Goal: Task Accomplishment & Management: Use online tool/utility

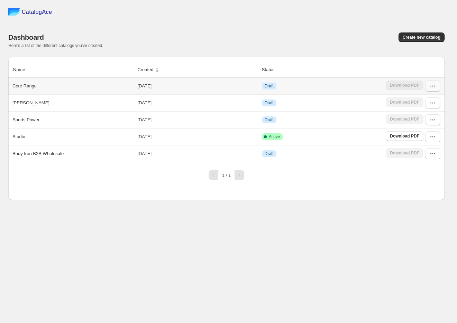
click at [430, 86] on icon "button" at bounding box center [432, 86] width 7 height 7
click at [423, 146] on span "Edit" at bounding box center [432, 149] width 35 height 7
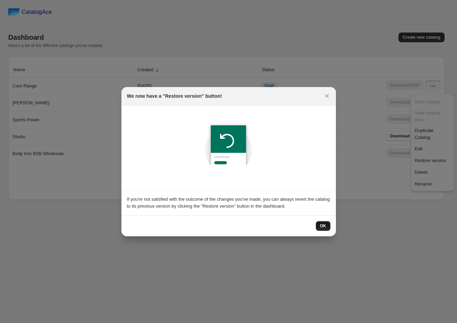
click at [323, 227] on span "OK" at bounding box center [323, 226] width 6 height 6
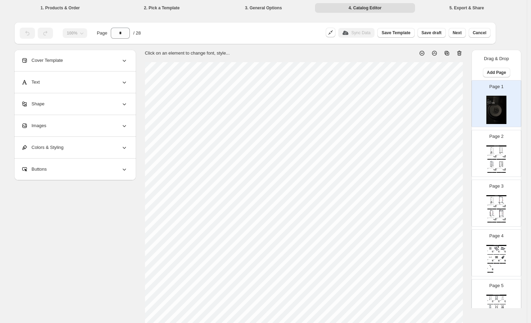
click at [457, 148] on img at bounding box center [500, 151] width 9 height 8
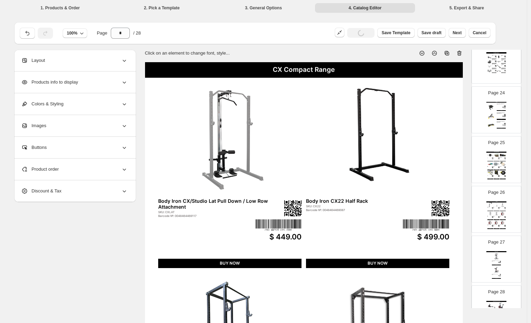
scroll to position [1183, 0]
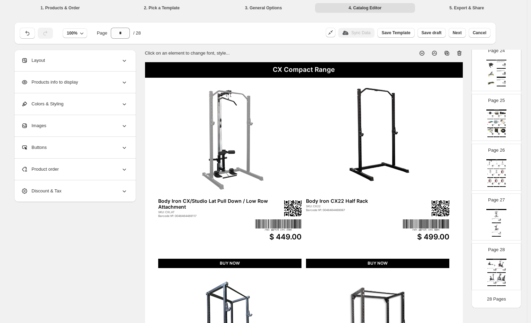
click at [457, 274] on div "Wholesale Product Catalog Body Iron RM200 Rowing Machine SKU: RM200 Barcode №: …" at bounding box center [496, 273] width 20 height 28
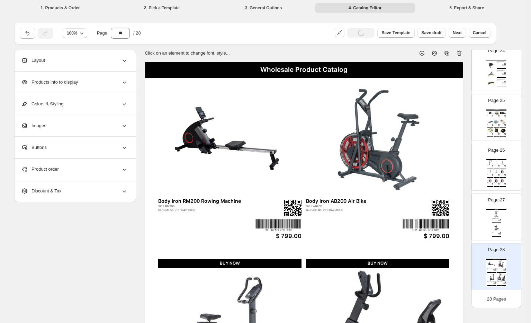
click at [457, 226] on img at bounding box center [495, 228] width 9 height 8
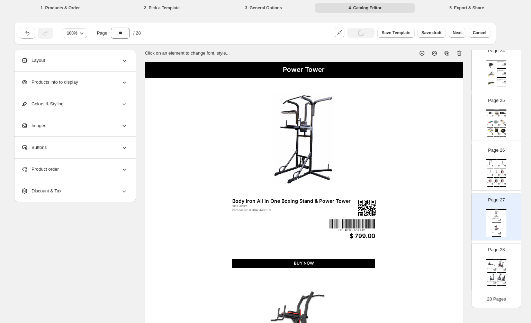
click at [457, 171] on img at bounding box center [496, 171] width 6 height 4
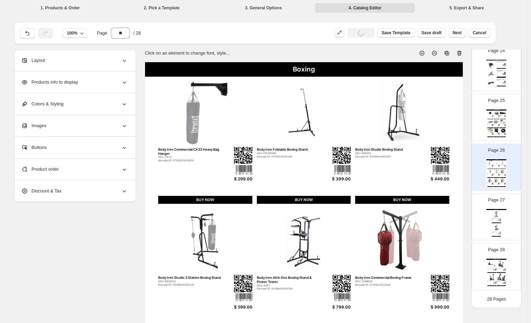
click at [457, 129] on img at bounding box center [496, 131] width 6 height 4
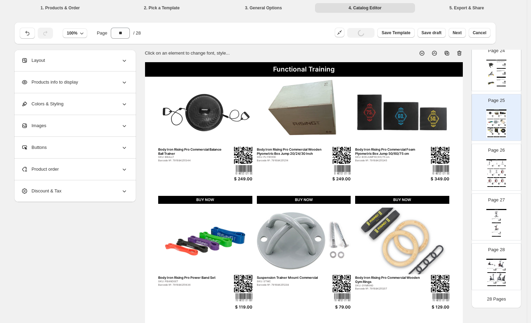
click at [457, 74] on div "Steps Body Iron Adjustable Squat Box SKU: BISBOX1 Barcode №: 0716833936408 $ 34…" at bounding box center [496, 74] width 20 height 28
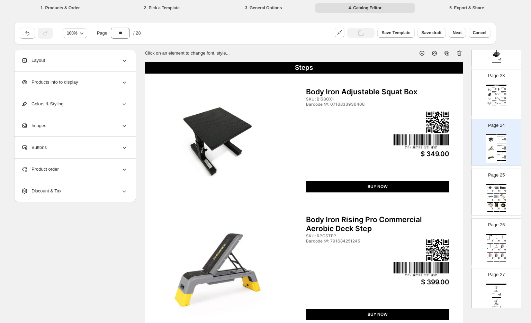
scroll to position [1106, 0]
click at [457, 93] on div "BUY NOW" at bounding box center [493, 92] width 4 height 0
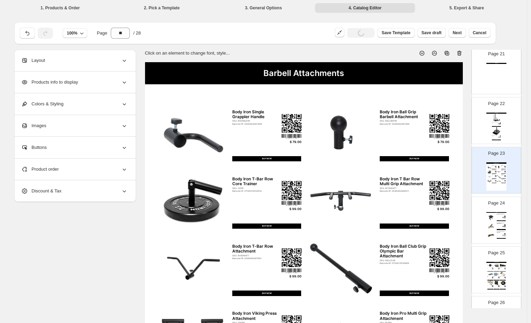
click at [457, 125] on div "Weight Sleds Body Iron Commercial Prowler Sled SKU: BISLED Barcode №: 079652033…" at bounding box center [496, 127] width 20 height 28
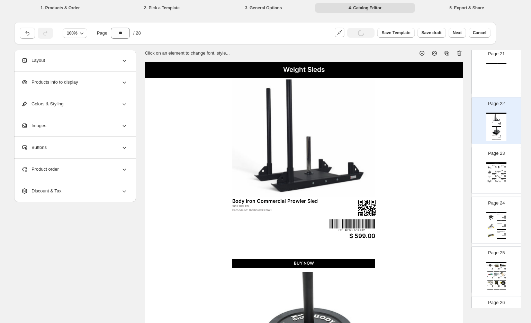
scroll to position [952, 0]
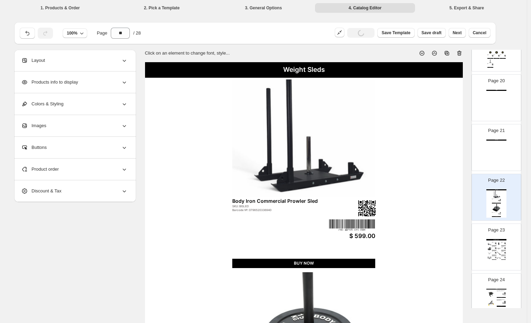
click at [457, 144] on div "Power Bags" at bounding box center [496, 154] width 20 height 28
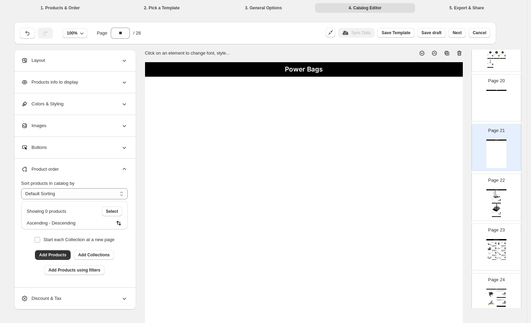
click at [457, 102] on div "Wall Balls" at bounding box center [496, 104] width 20 height 28
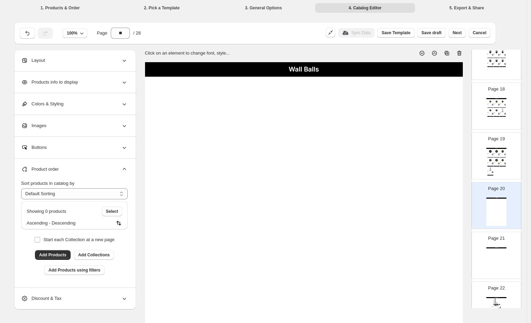
scroll to position [837, 0]
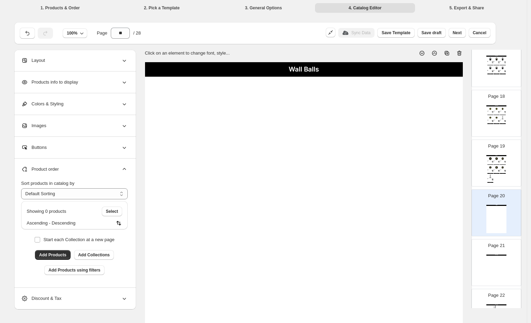
click at [457, 162] on div "Barcode №: 0796520337039" at bounding box center [495, 162] width 4 height 0
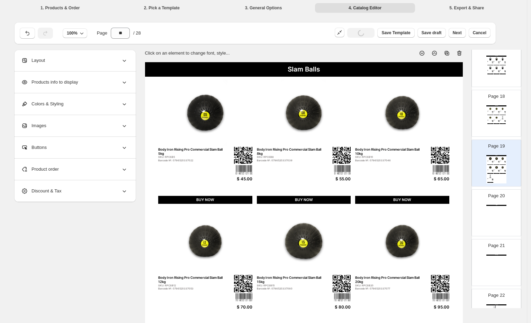
click at [457, 116] on img at bounding box center [496, 118] width 6 height 4
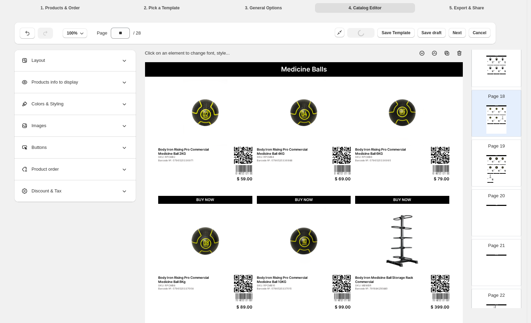
click at [457, 112] on div "SKU: RPCMB6" at bounding box center [501, 112] width 4 height 0
click at [457, 70] on img at bounding box center [496, 68] width 6 height 4
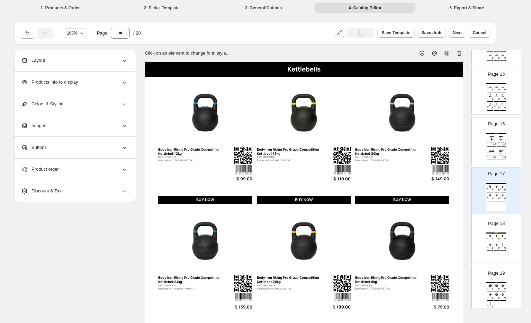
scroll to position [683, 0]
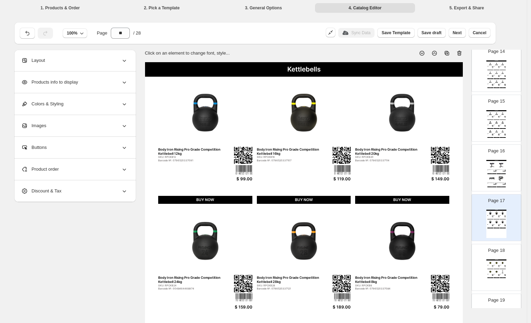
click at [457, 166] on img at bounding box center [500, 165] width 9 height 8
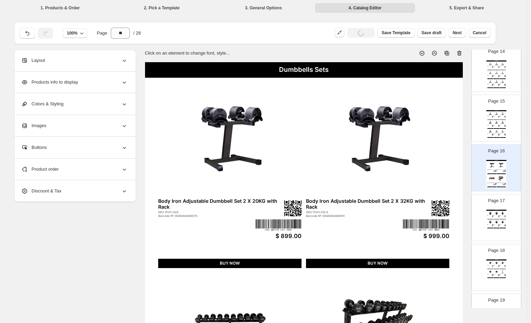
click at [457, 123] on img at bounding box center [496, 122] width 6 height 4
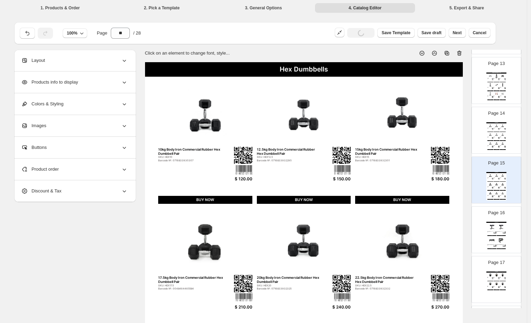
scroll to position [592, 0]
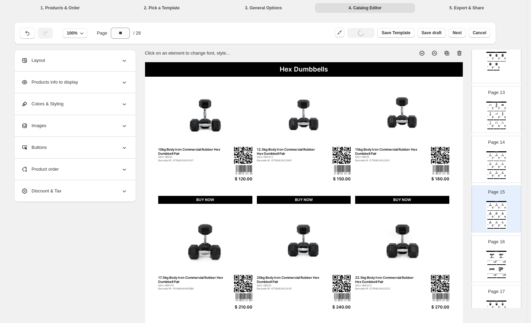
click at [457, 152] on div "Hex Dumbbells" at bounding box center [496, 151] width 20 height 1
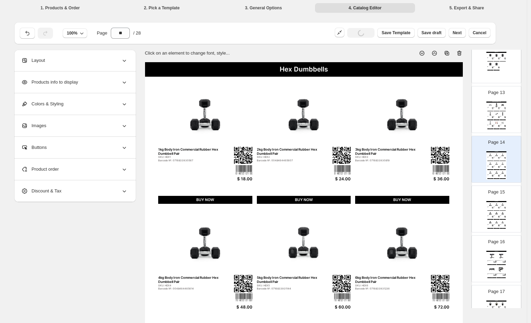
click at [457, 111] on div "Olympic Barbell and Weight Storage Body Iron Wall Mounted Weight / Barbell Stor…" at bounding box center [496, 116] width 20 height 28
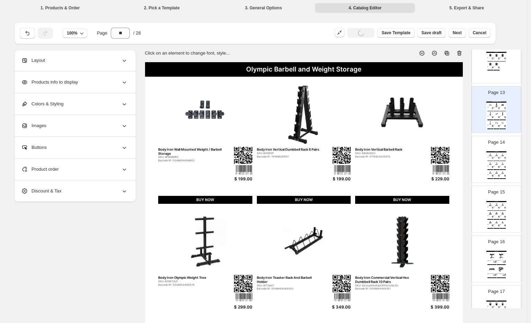
click at [457, 67] on div "Body Iron 25Kg Pro Bumper Plate Black Pair SKU: BUMPERP25 Barcode №: 0716833979…" at bounding box center [496, 67] width 6 height 1
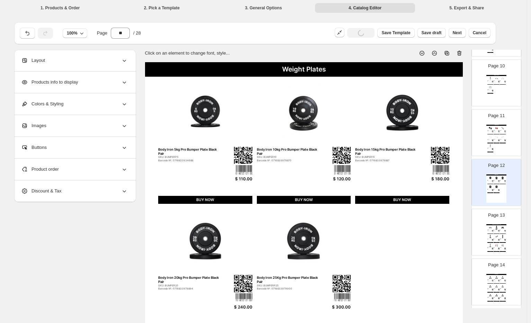
scroll to position [442, 0]
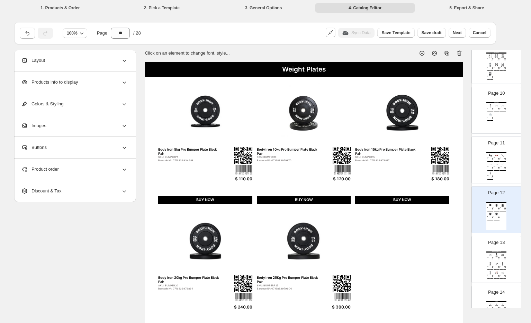
click at [457, 154] on img at bounding box center [502, 155] width 6 height 4
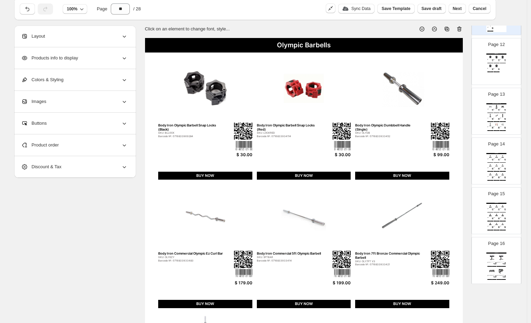
scroll to position [536, 0]
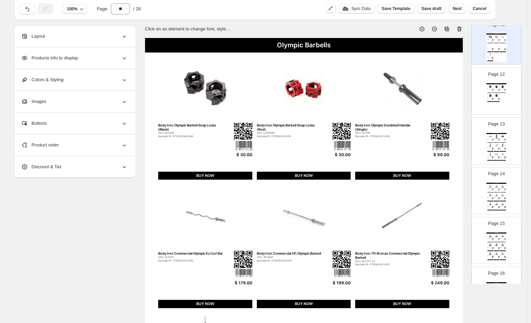
click at [457, 92] on div "$ 120.00" at bounding box center [498, 91] width 2 height 0
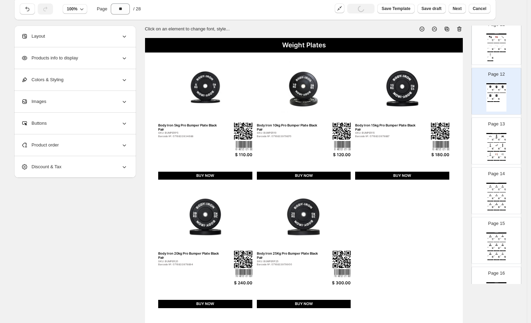
click at [457, 129] on div "Page 13 Olympic Barbell and Weight Storage Body Iron Wall Mounted Weight / Barb…" at bounding box center [493, 138] width 44 height 46
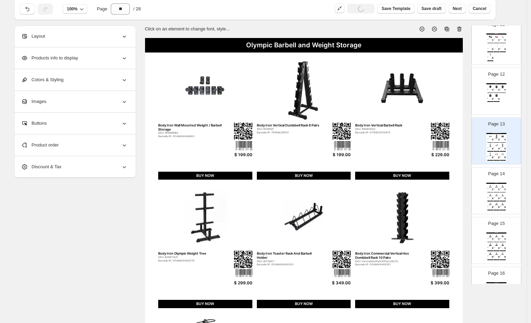
click at [457, 47] on img at bounding box center [496, 46] width 6 height 4
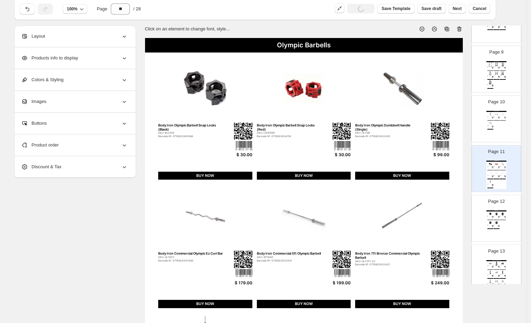
scroll to position [402, 0]
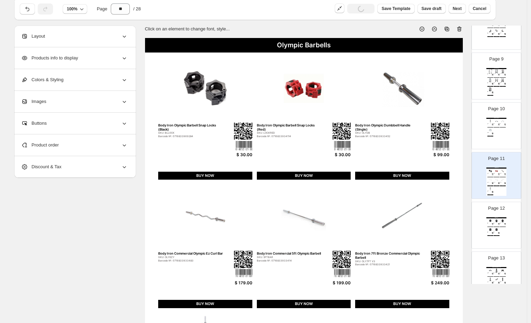
click at [457, 121] on img at bounding box center [496, 121] width 6 height 4
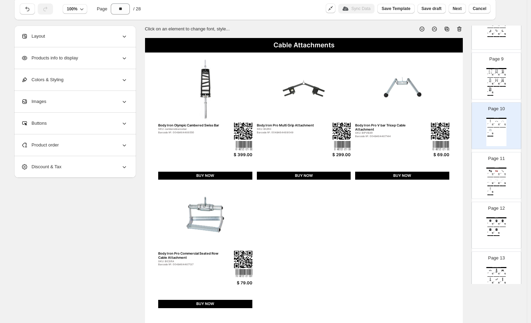
click at [363, 229] on div "Cable Attachments Body Iron Olympic Cambered Swiss Bar SKU: camberedswissbar Ba…" at bounding box center [303, 243] width 317 height 411
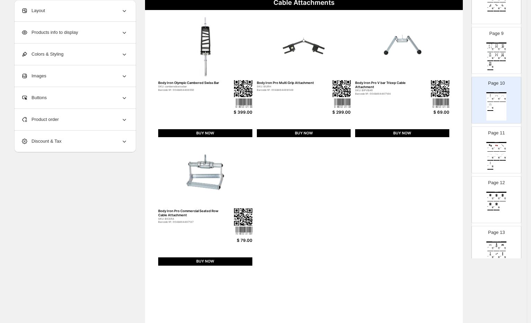
scroll to position [101, 0]
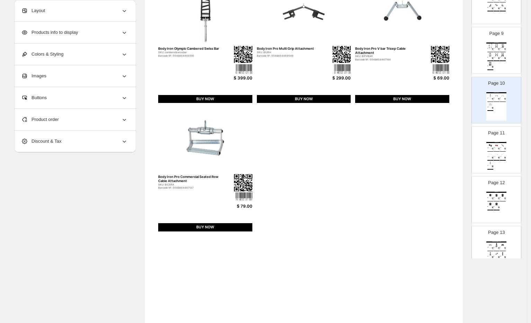
click at [116, 12] on div "Layout" at bounding box center [74, 10] width 107 height 21
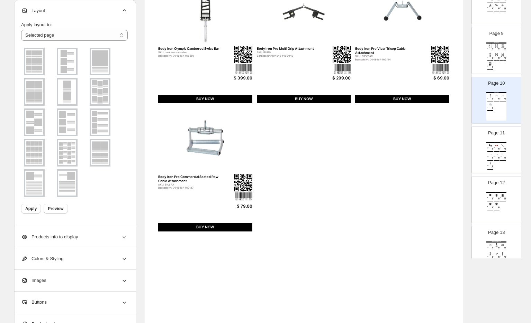
click at [36, 159] on img at bounding box center [34, 152] width 18 height 25
click at [31, 207] on span "Apply" at bounding box center [30, 209] width 11 height 6
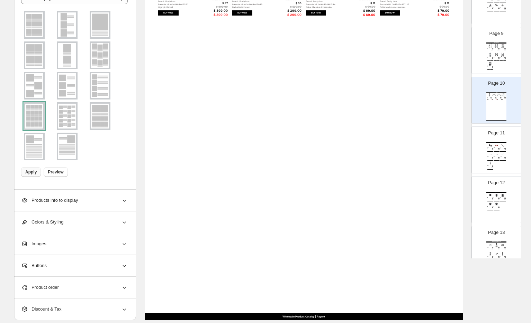
scroll to position [178, 0]
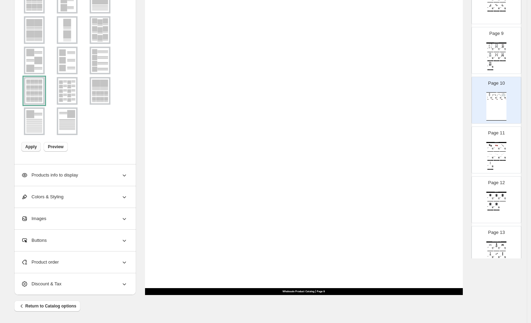
click at [72, 237] on div "Buttons" at bounding box center [74, 240] width 107 height 21
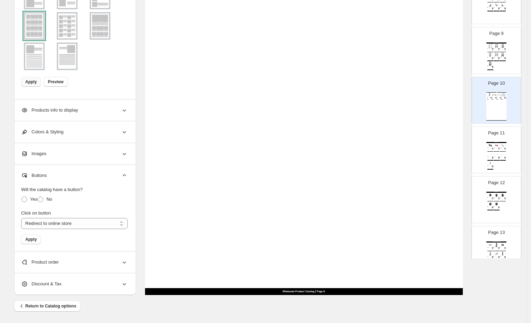
click at [70, 260] on div "Product order" at bounding box center [74, 262] width 107 height 21
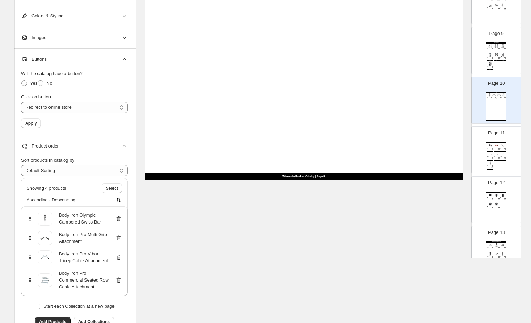
scroll to position [370, 0]
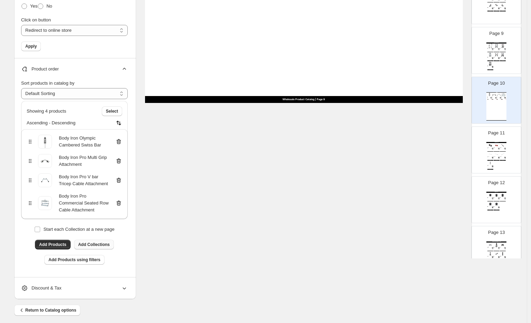
click at [96, 245] on span "Add Collections" at bounding box center [93, 245] width 31 height 6
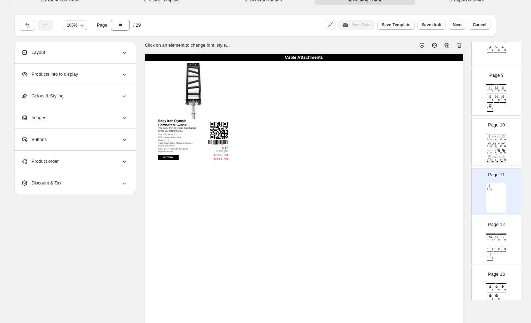
scroll to position [0, 0]
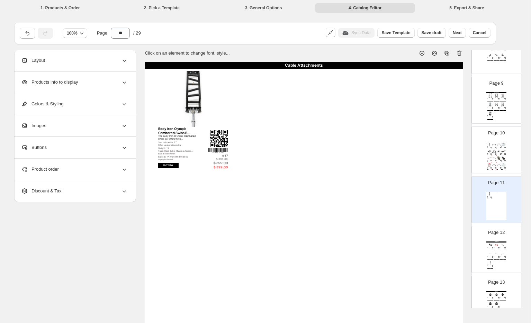
click at [457, 55] on icon at bounding box center [459, 53] width 4 height 5
type input "**"
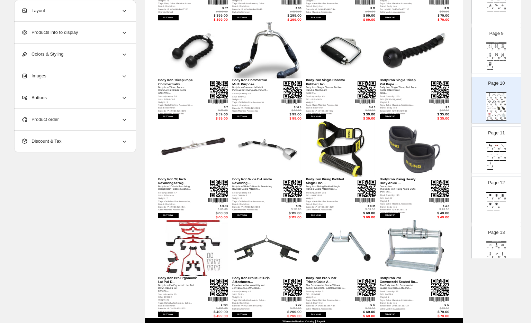
scroll to position [139, 0]
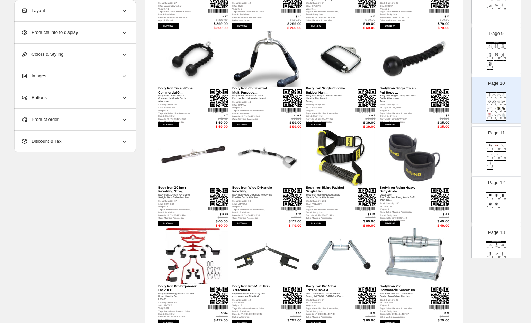
click at [199, 61] on img at bounding box center [192, 59] width 69 height 56
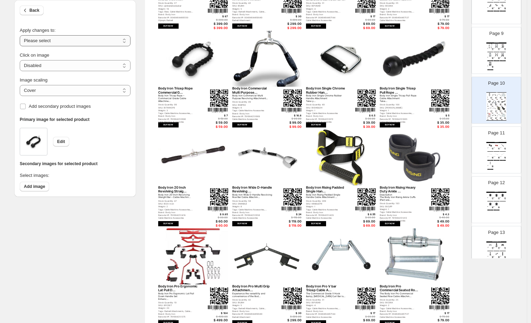
click at [101, 40] on select "**********" at bounding box center [75, 40] width 111 height 11
select select "**********"
click at [21, 35] on select "**********" at bounding box center [75, 40] width 111 height 11
click at [89, 88] on select "***** *******" at bounding box center [75, 90] width 111 height 11
select select "*******"
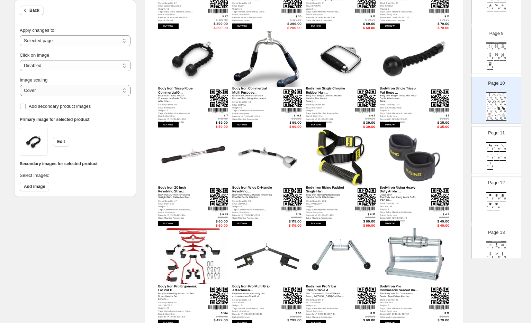
click at [21, 85] on select "***** *******" at bounding box center [75, 90] width 111 height 11
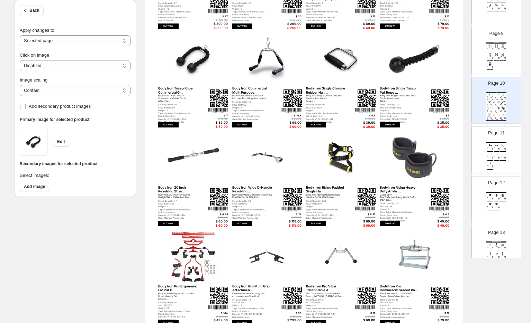
scroll to position [63, 0]
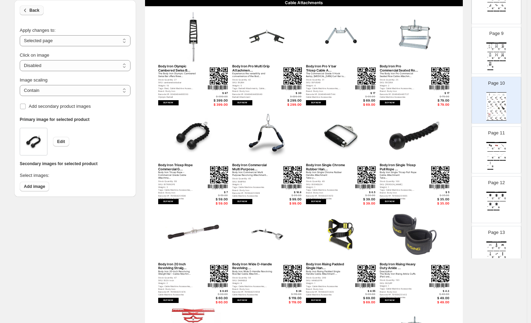
click at [29, 11] on icon "button" at bounding box center [25, 10] width 7 height 7
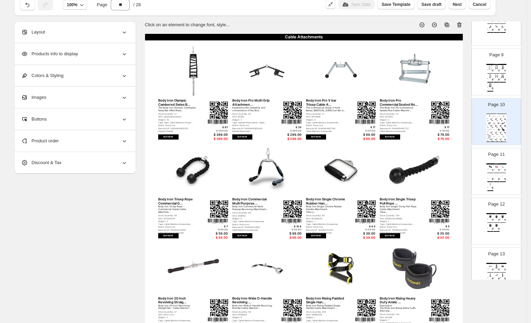
scroll to position [24, 0]
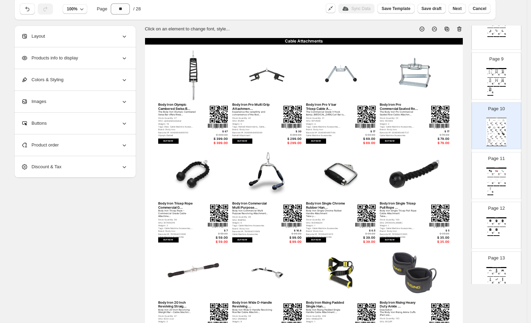
click at [115, 147] on div "Product order" at bounding box center [74, 145] width 107 height 21
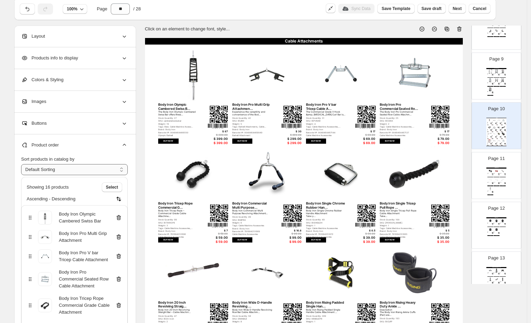
click at [98, 168] on select "**********" at bounding box center [74, 169] width 107 height 11
select select "*****"
click at [23, 164] on select "**********" at bounding box center [74, 169] width 107 height 11
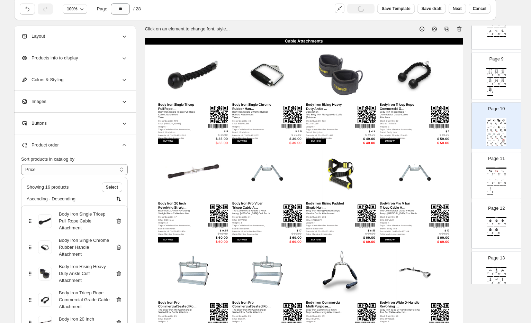
click at [140, 150] on section "Click on an element to change font, style... Cable Attachments Body Iron Single…" at bounding box center [303, 237] width 335 height 423
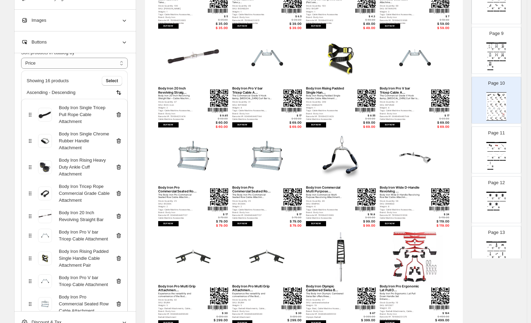
scroll to position [77, 0]
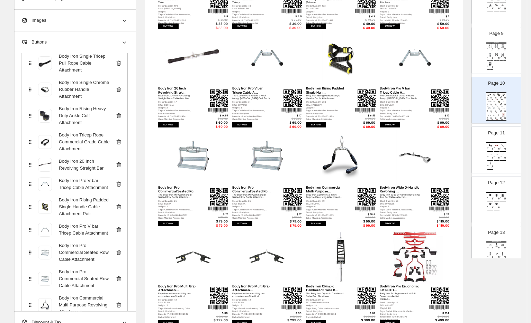
click at [120, 183] on icon at bounding box center [119, 184] width 4 height 5
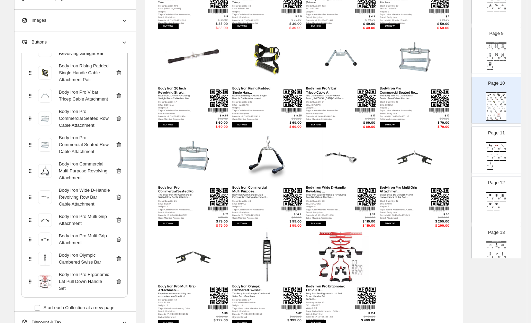
scroll to position [192, 0]
click at [121, 240] on icon at bounding box center [118, 239] width 7 height 7
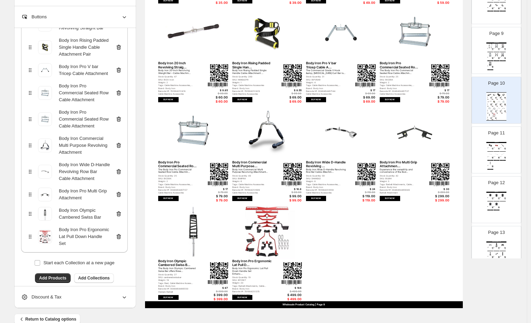
scroll to position [178, 0]
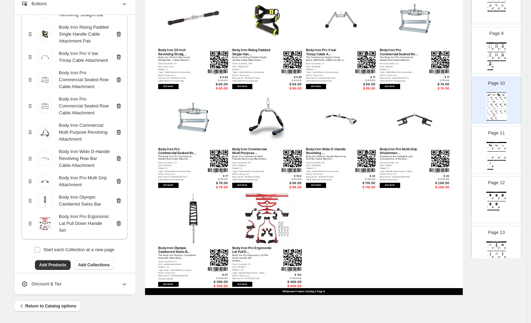
click at [375, 246] on div "Cable Attachments Body Iron Single Tricep Pull Rope ... Body Iron Single Tricep…" at bounding box center [303, 89] width 317 height 411
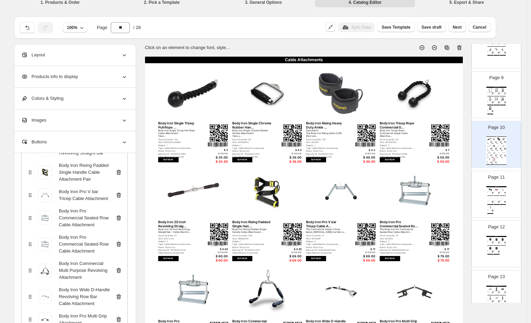
scroll to position [0, 0]
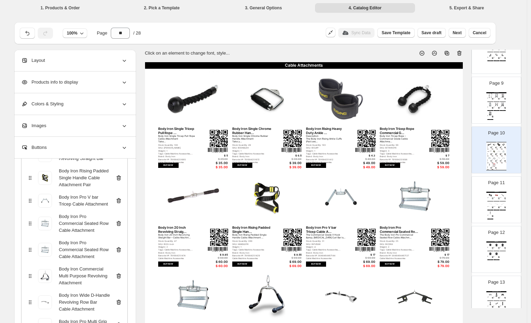
click at [457, 201] on div "Olympic Barbells Body Iron Olympic Barbell Snap Locks (Black) SKU: BLLOCK Barco…" at bounding box center [496, 206] width 20 height 28
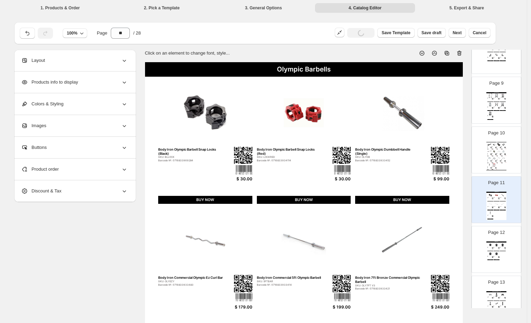
click at [457, 156] on img at bounding box center [498, 158] width 4 height 4
type input "**"
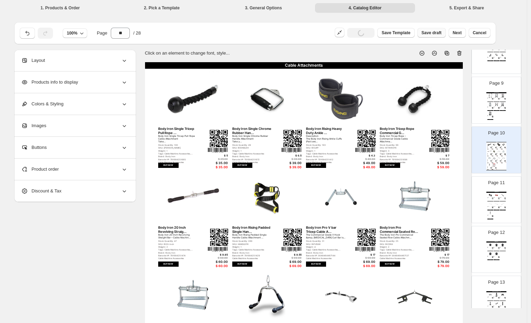
click at [434, 32] on span "Save draft" at bounding box center [431, 33] width 20 height 6
